Goal: Information Seeking & Learning: Learn about a topic

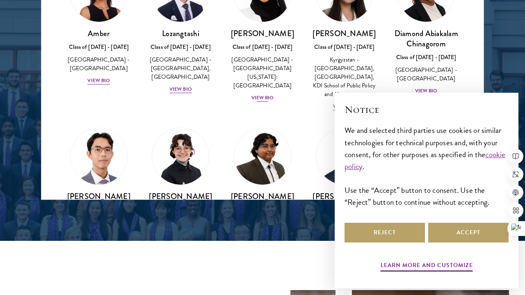
scroll to position [23, 0]
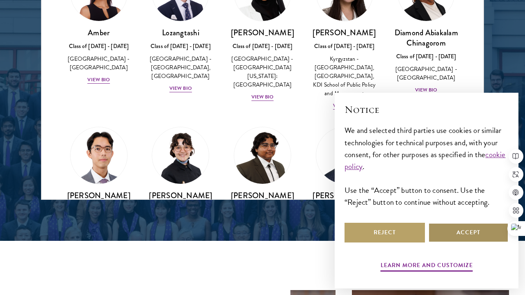
click at [455, 231] on button "Accept" at bounding box center [468, 233] width 80 height 20
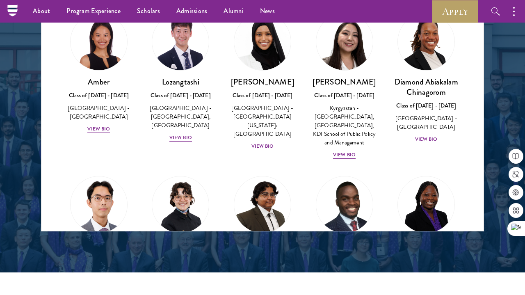
scroll to position [0, 0]
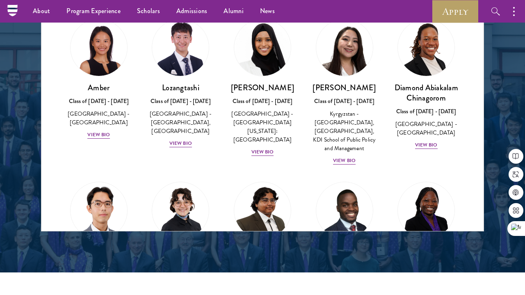
click at [97, 132] on div "Amber Class of [DATE] - [DATE] [GEOGRAPHIC_DATA] - [GEOGRAPHIC_DATA] View Bio" at bounding box center [99, 79] width 82 height 137
click at [96, 131] on div "View Bio" at bounding box center [98, 135] width 23 height 8
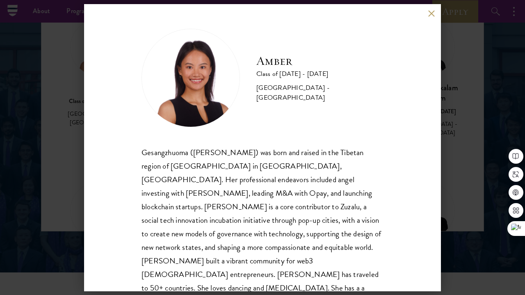
scroll to position [14, 0]
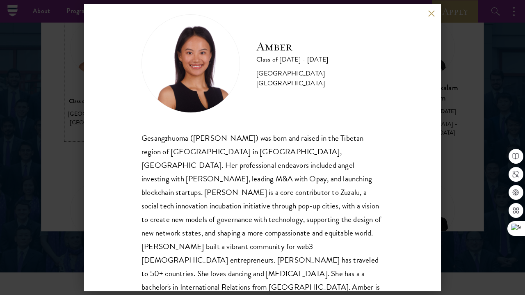
click at [97, 131] on div "View Bio" at bounding box center [98, 135] width 23 height 8
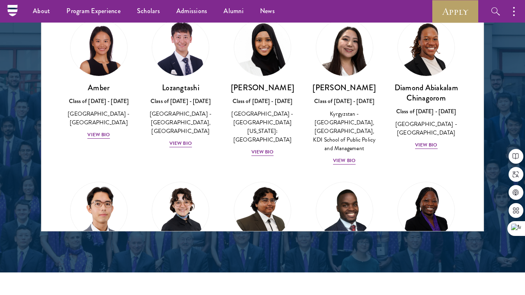
drag, startPoint x: 98, startPoint y: 125, endPoint x: 102, endPoint y: 73, distance: 52.2
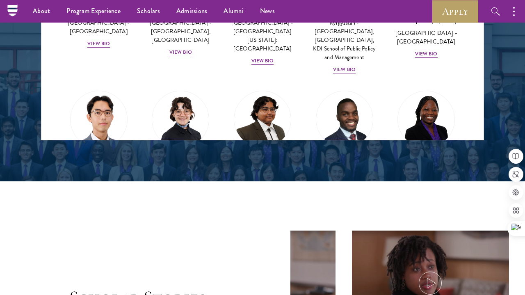
scroll to position [1147, 0]
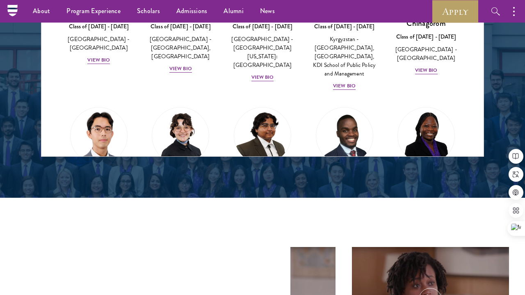
click at [101, 51] on div "About Overview Leadership Donors Program Experience Overview Curriculum Student…" at bounding box center [262, 252] width 525 height 2798
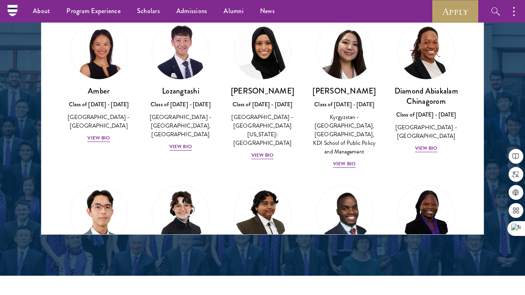
scroll to position [1053, 0]
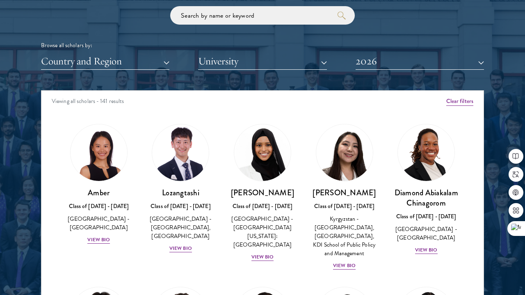
scroll to position [1095, 0]
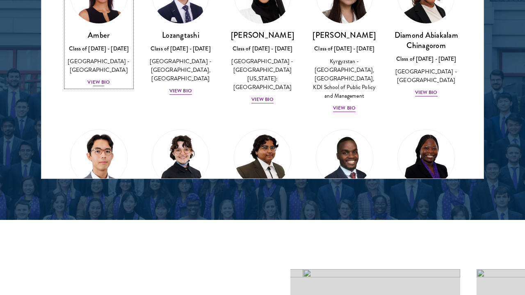
click at [98, 78] on div "View Bio" at bounding box center [98, 82] width 23 height 8
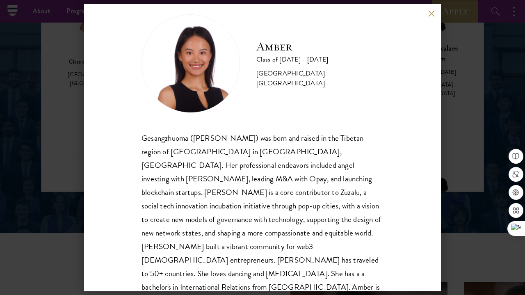
scroll to position [1107, 0]
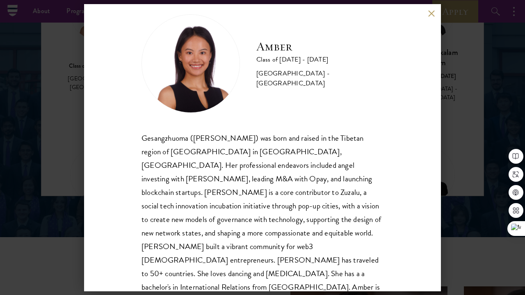
click at [430, 14] on button at bounding box center [431, 13] width 7 height 7
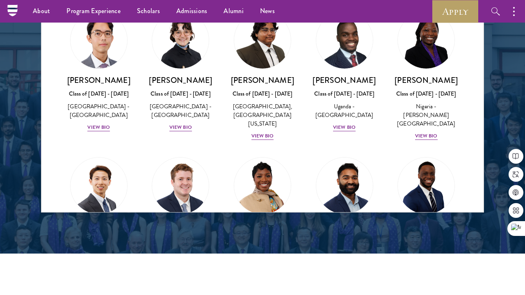
scroll to position [157, 0]
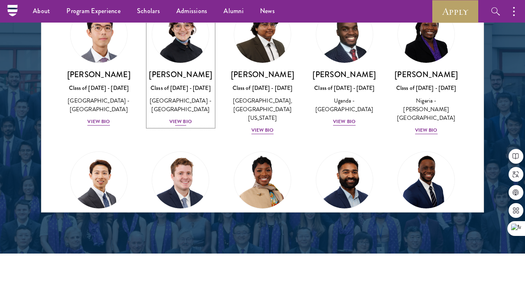
click at [184, 124] on div "View Bio" at bounding box center [180, 122] width 23 height 8
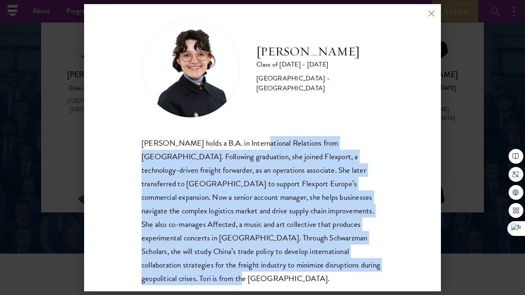
scroll to position [14, 0]
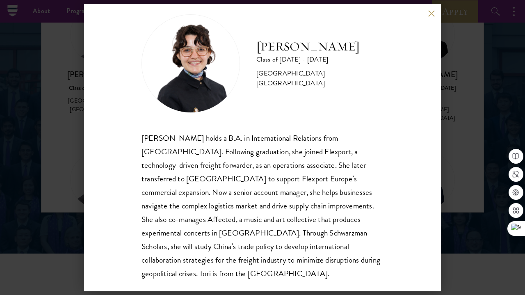
drag, startPoint x: 248, startPoint y: 148, endPoint x: 248, endPoint y: 139, distance: 8.6
click at [248, 139] on div "[PERSON_NAME] holds a B.A. in International Relations from [GEOGRAPHIC_DATA]. F…" at bounding box center [262, 205] width 242 height 149
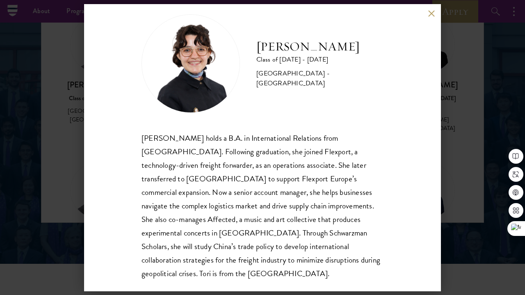
scroll to position [1080, 0]
click at [431, 13] on button at bounding box center [431, 13] width 7 height 7
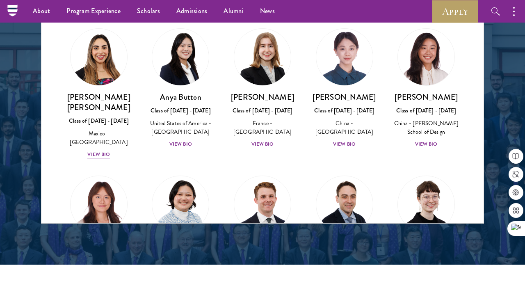
scroll to position [619, 0]
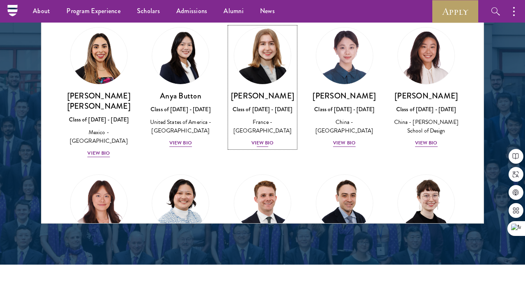
click at [259, 139] on div "View Bio" at bounding box center [262, 143] width 23 height 8
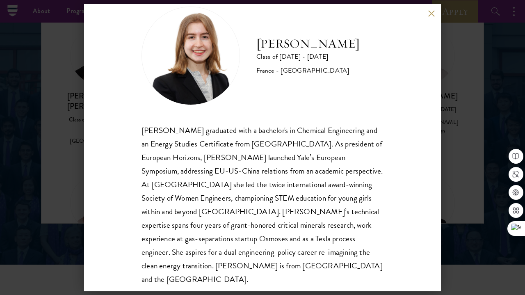
scroll to position [28, 0]
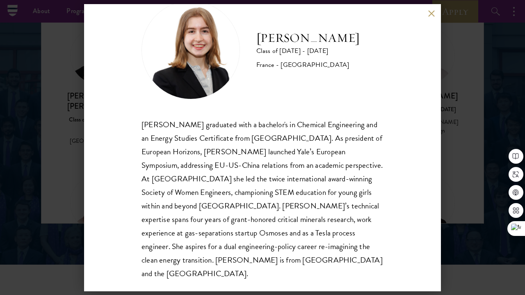
click at [430, 14] on button at bounding box center [431, 13] width 7 height 7
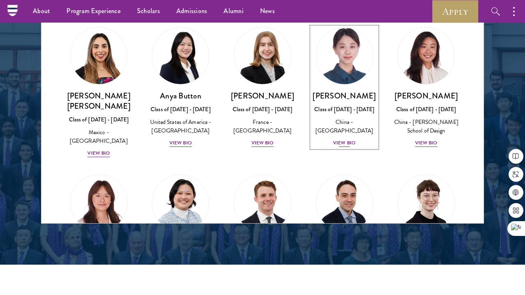
click at [335, 139] on div "View Bio" at bounding box center [344, 143] width 23 height 8
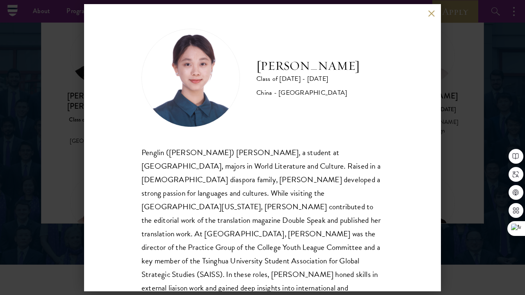
scroll to position [11, 0]
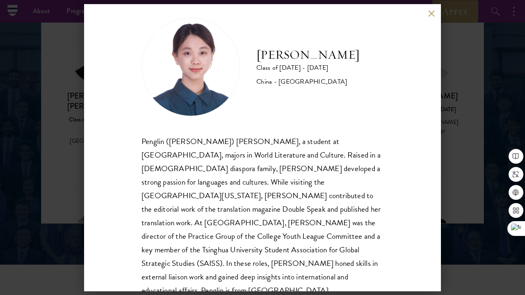
click at [310, 143] on div "Penglin ([PERSON_NAME]) [PERSON_NAME], a student at [GEOGRAPHIC_DATA], majors i…" at bounding box center [262, 215] width 242 height 163
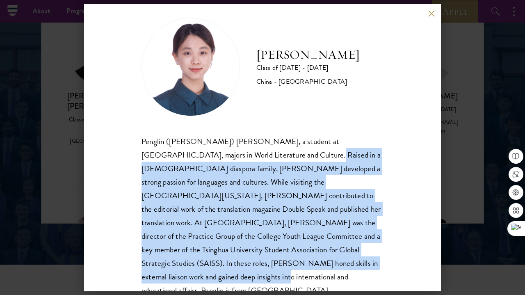
drag, startPoint x: 257, startPoint y: 150, endPoint x: 259, endPoint y: 259, distance: 108.7
click at [259, 259] on div "Penglin ([PERSON_NAME]) [PERSON_NAME], a student at [GEOGRAPHIC_DATA], majors i…" at bounding box center [262, 215] width 242 height 163
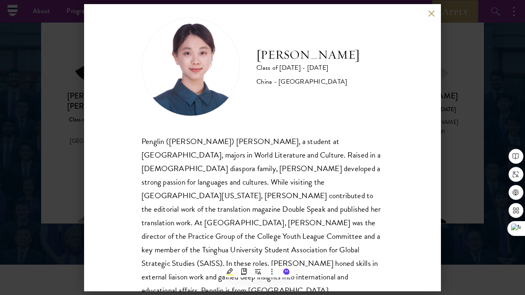
click at [256, 252] on div "Penglin ([PERSON_NAME]) [PERSON_NAME], a student at [GEOGRAPHIC_DATA], majors i…" at bounding box center [262, 215] width 242 height 163
click at [255, 252] on div "Penglin ([PERSON_NAME]) [PERSON_NAME], a student at [GEOGRAPHIC_DATA], majors i…" at bounding box center [262, 215] width 242 height 163
click at [460, 26] on div "[PERSON_NAME] Class of [DATE] - [DATE] [GEOGRAPHIC_DATA] - [GEOGRAPHIC_DATA] Pe…" at bounding box center [262, 147] width 525 height 295
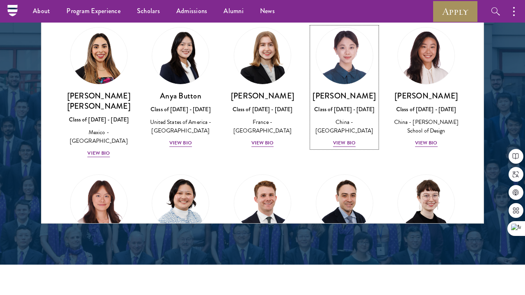
scroll to position [592, 0]
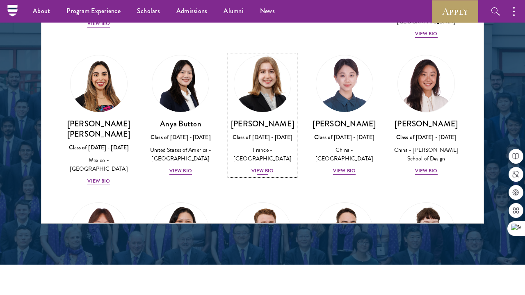
click at [264, 167] on div "View Bio" at bounding box center [262, 171] width 23 height 8
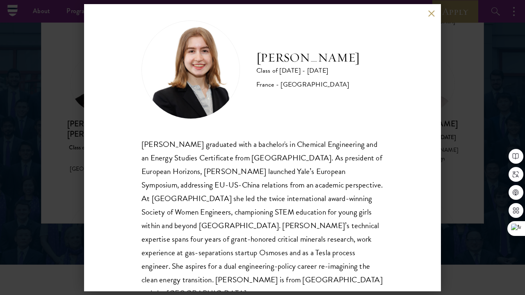
scroll to position [11, 0]
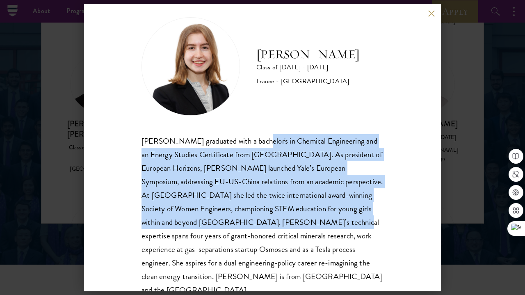
drag, startPoint x: 264, startPoint y: 145, endPoint x: 274, endPoint y: 219, distance: 74.4
click at [274, 219] on div "[PERSON_NAME] graduated with a bachelor's in Chemical Engineering and an Energy…" at bounding box center [262, 215] width 242 height 163
click at [273, 187] on div "[PERSON_NAME] graduated with a bachelor's in Chemical Engineering and an Energy…" at bounding box center [262, 215] width 242 height 163
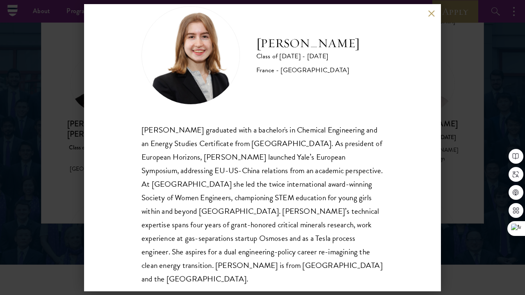
scroll to position [25, 0]
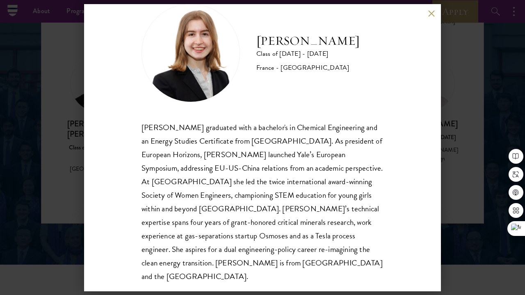
click at [426, 15] on div "[PERSON_NAME] Class of [DATE] - [DATE] [GEOGRAPHIC_DATA] - [GEOGRAPHIC_DATA] [P…" at bounding box center [262, 147] width 357 height 287
click at [429, 13] on button at bounding box center [431, 13] width 7 height 7
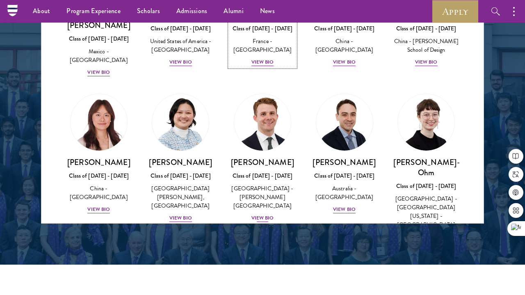
scroll to position [701, 0]
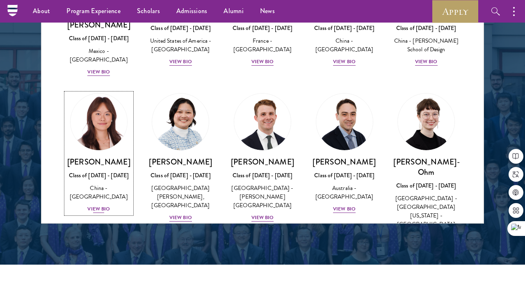
click at [110, 184] on div "[PERSON_NAME] Class of [DATE] - [DATE] [GEOGRAPHIC_DATA] - [GEOGRAPHIC_DATA] Vi…" at bounding box center [99, 185] width 66 height 57
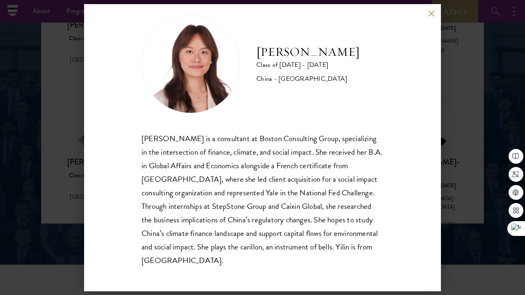
scroll to position [14, 0]
click at [235, 137] on div "[PERSON_NAME] is a consultant at Boston Consulting Group, specializing in the i…" at bounding box center [262, 198] width 242 height 135
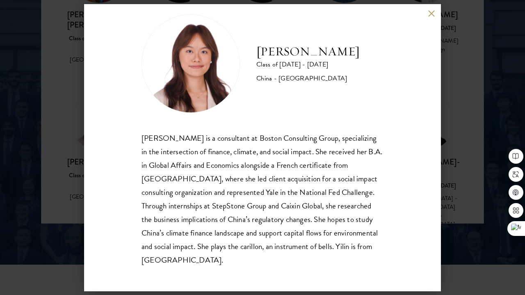
scroll to position [1087, 0]
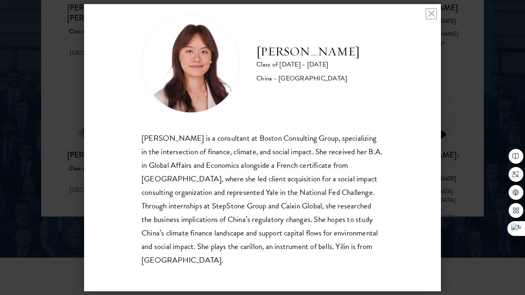
click at [429, 12] on button at bounding box center [431, 13] width 7 height 7
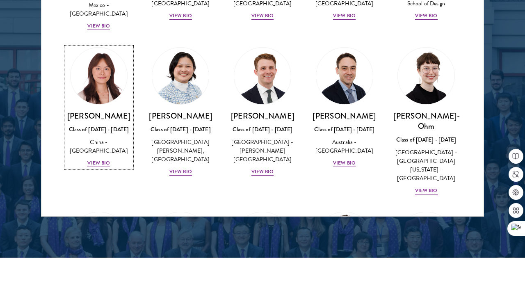
scroll to position [741, 0]
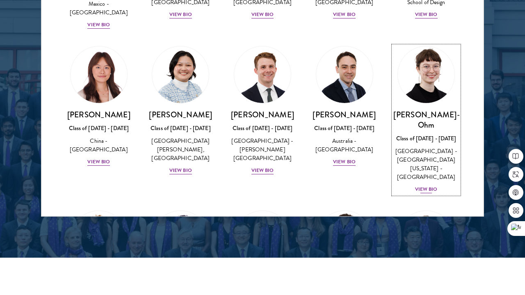
click at [418, 185] on div "View Bio" at bounding box center [426, 189] width 23 height 8
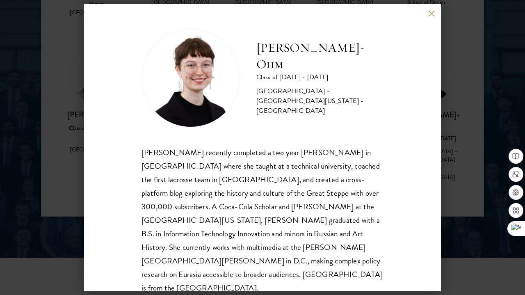
scroll to position [1, 0]
click at [425, 14] on div "[PERSON_NAME]-Ohm Class of [DATE] - [DATE] [GEOGRAPHIC_DATA] - [GEOGRAPHIC_DATA…" at bounding box center [262, 147] width 357 height 287
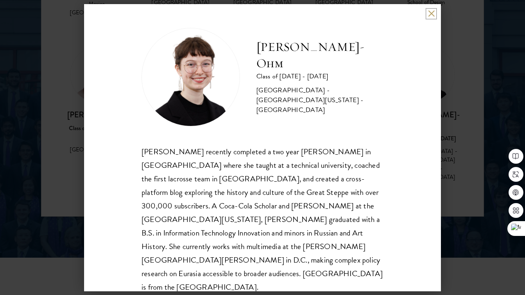
click at [430, 13] on button at bounding box center [431, 13] width 7 height 7
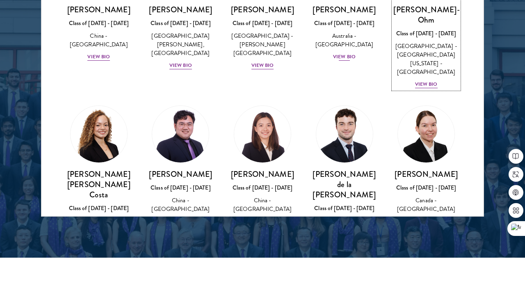
scroll to position [848, 0]
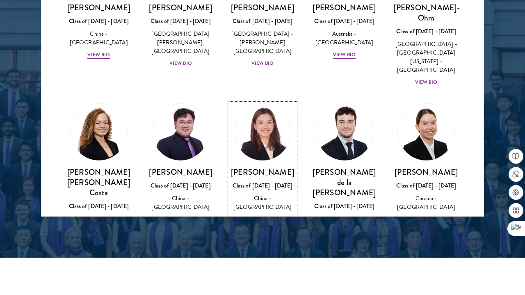
click at [259, 215] on div "View Bio" at bounding box center [262, 219] width 23 height 8
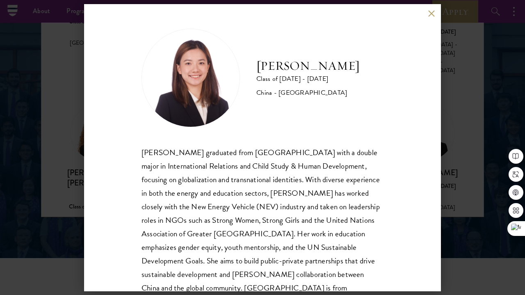
scroll to position [1079, 0]
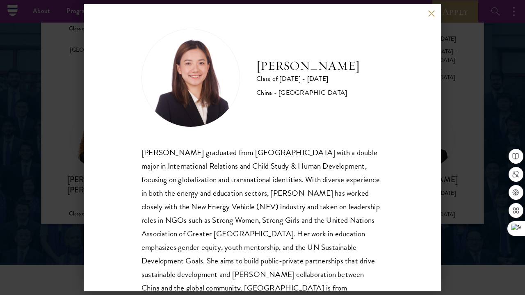
click at [443, 17] on div "[PERSON_NAME] Class of [DATE] - [DATE] [GEOGRAPHIC_DATA] - [GEOGRAPHIC_DATA] [P…" at bounding box center [262, 147] width 525 height 295
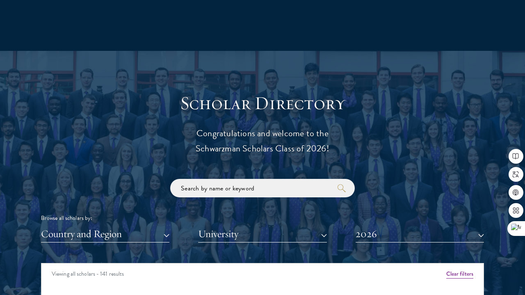
scroll to position [866, 0]
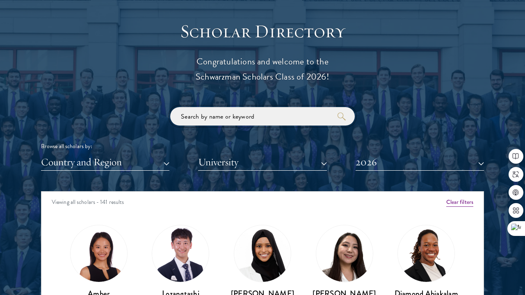
click at [283, 110] on input "search" at bounding box center [262, 116] width 184 height 18
type input "[PERSON_NAME]"
click button "submit" at bounding box center [0, 0] width 0 height 0
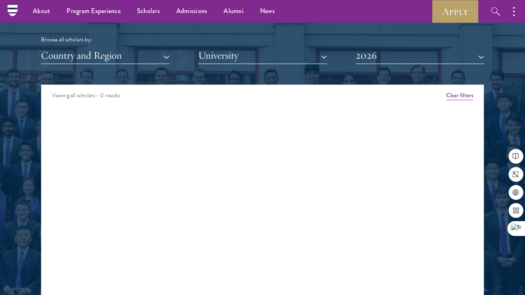
scroll to position [970, 0]
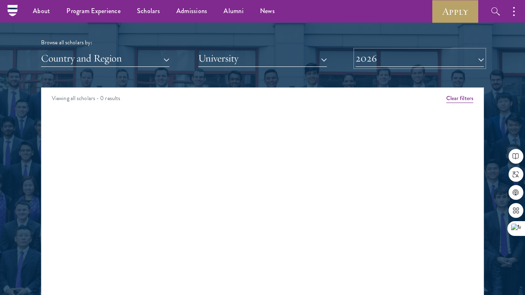
click at [358, 53] on button "2026" at bounding box center [419, 58] width 128 height 17
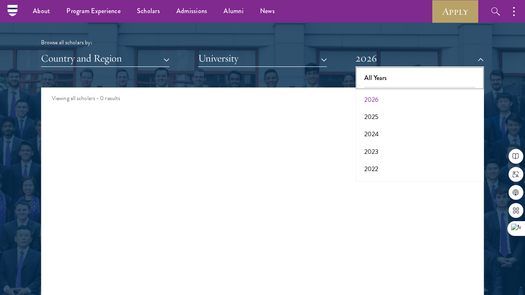
click at [378, 73] on button "All Years" at bounding box center [419, 77] width 123 height 17
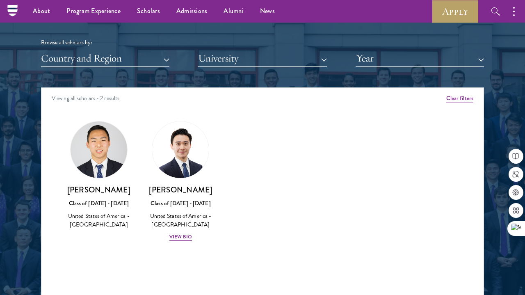
click at [376, 78] on div "Scholar Directory Congratulations and welcome to the Schwarzman Scholars Class …" at bounding box center [262, 124] width 443 height 417
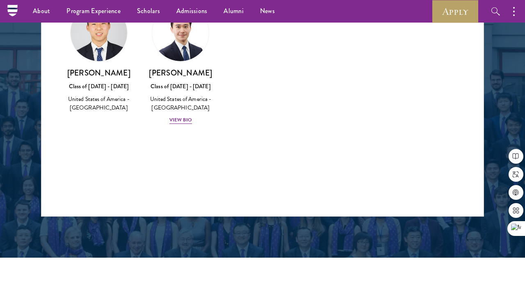
scroll to position [994, 0]
